Goal: Information Seeking & Learning: Check status

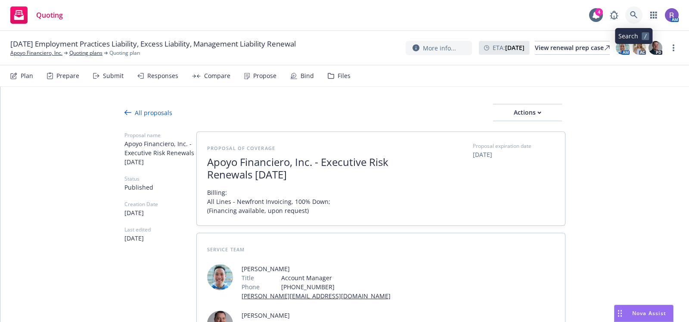
click at [634, 19] on link at bounding box center [633, 14] width 17 height 17
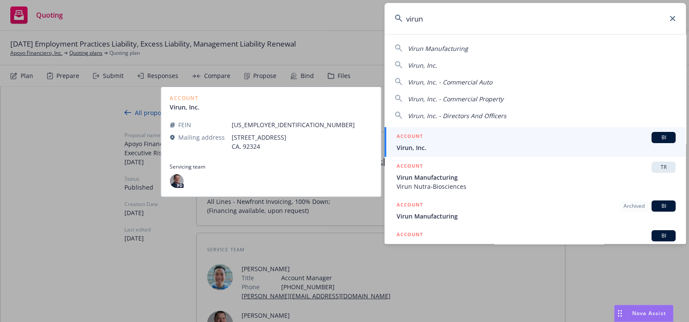
type input "virun"
click at [452, 142] on div "ACCOUNT BI" at bounding box center [536, 137] width 279 height 11
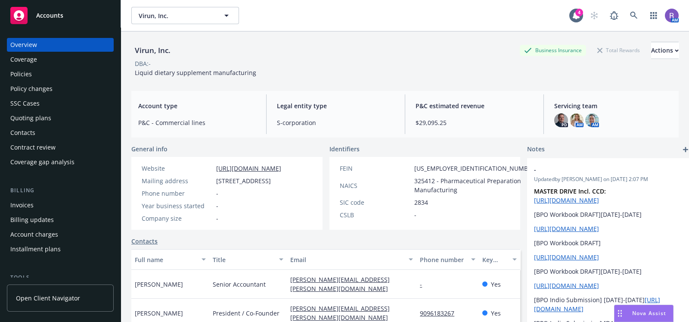
click at [50, 118] on div "Quoting plans" at bounding box center [30, 118] width 41 height 14
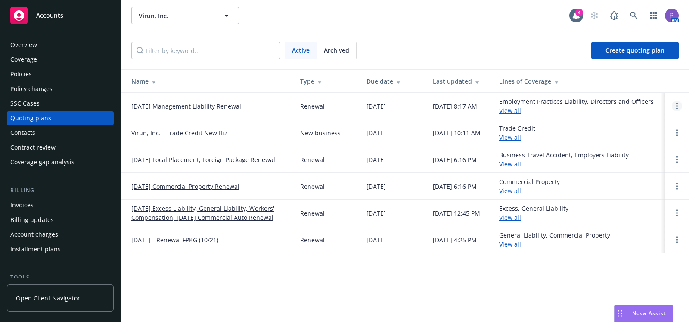
click at [678, 105] on link "Open options" at bounding box center [677, 106] width 10 height 10
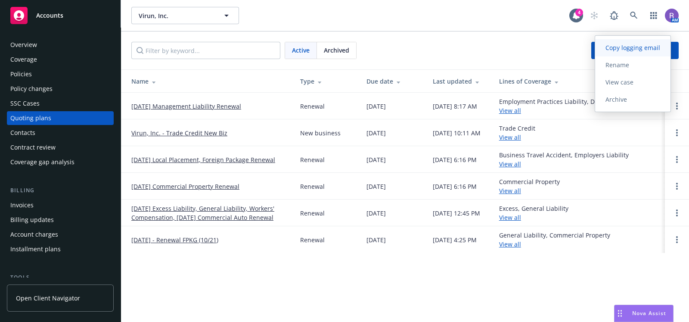
click at [618, 47] on span "Copy logging email" at bounding box center [632, 48] width 75 height 8
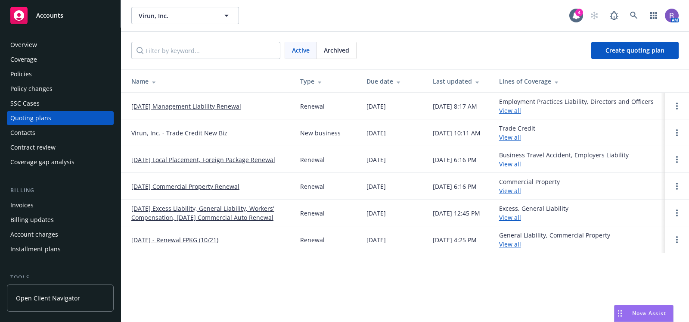
click at [46, 75] on div "Policies" at bounding box center [60, 74] width 100 height 14
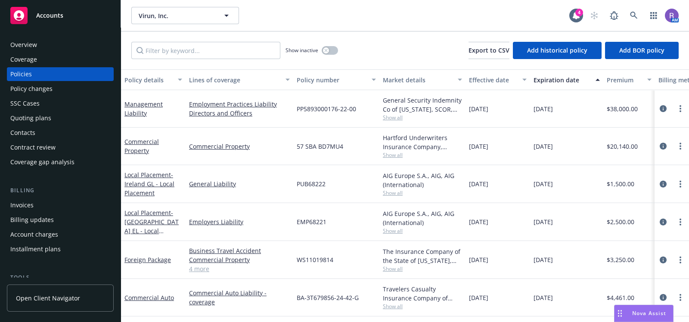
click at [22, 43] on div "Overview" at bounding box center [23, 45] width 27 height 14
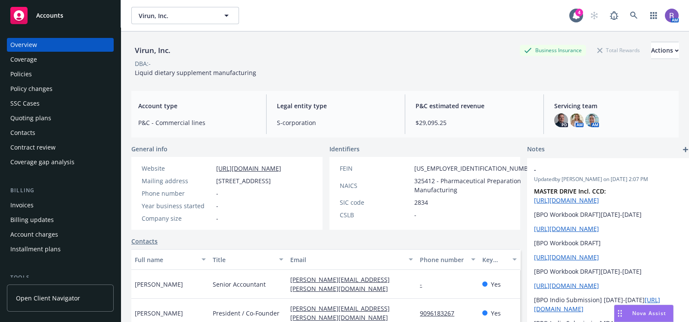
click at [55, 123] on div "Quoting plans" at bounding box center [60, 118] width 100 height 14
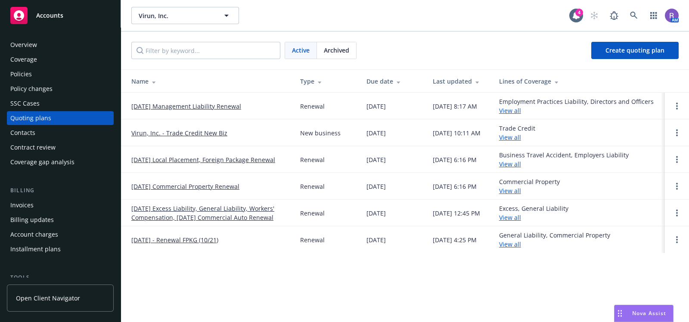
click at [190, 108] on link "08/15/25 Management Liability Renewal" at bounding box center [186, 106] width 110 height 9
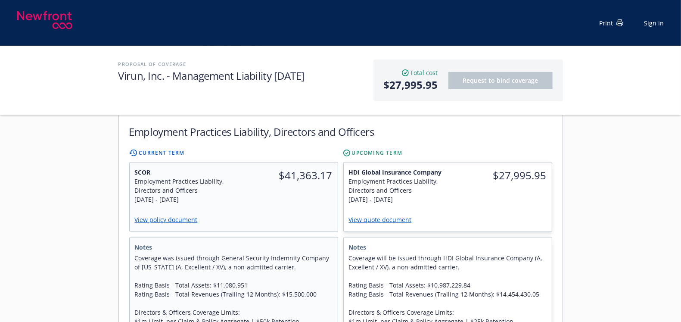
scroll to position [249, 0]
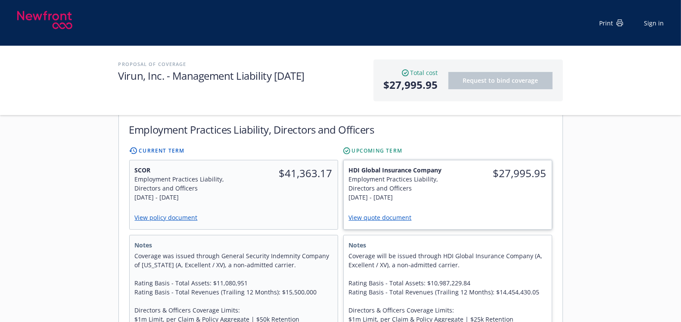
click at [378, 212] on div "View quote document" at bounding box center [448, 218] width 198 height 12
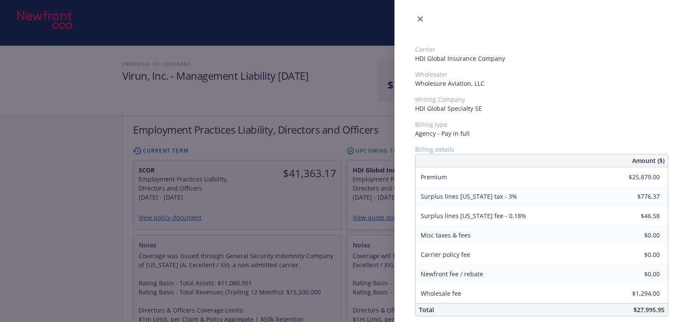
click at [374, 205] on div "Carrier HDI Global Insurance Company Wholesaler Wholesure Aviation, LLC Writing…" at bounding box center [344, 161] width 689 height 322
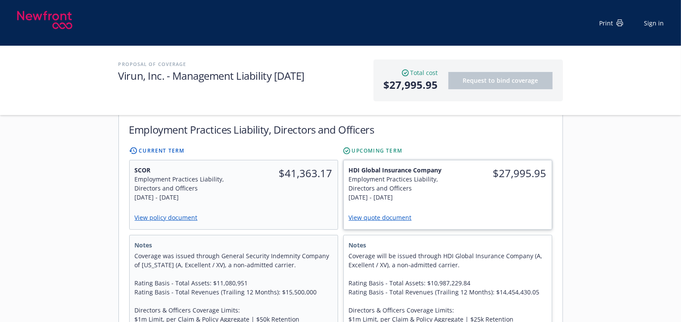
click at [363, 213] on link "View quote document" at bounding box center [384, 217] width 70 height 8
